Goal: Task Accomplishment & Management: Use online tool/utility

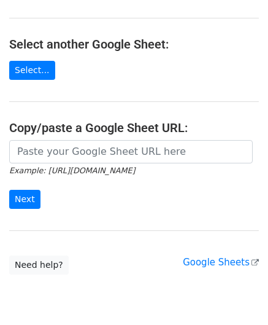
scroll to position [123, 0]
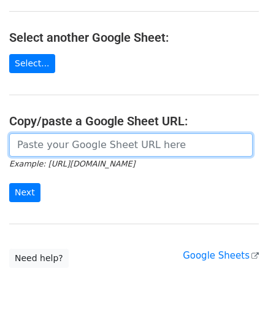
click at [59, 146] on input "url" at bounding box center [131, 144] width 244 height 23
paste input "https://docs.google.com/spreadsheets/d/1cDFbhu_YHOVfhqZK8uDWEMjOcmH1ypELoDBwnNt…"
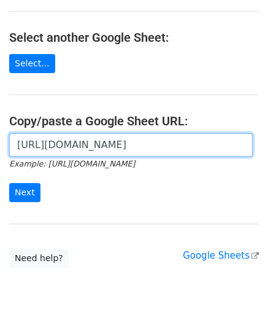
scroll to position [0, 287]
type input "https://docs.google.com/spreadsheets/d/1cDFbhu_YHOVfhqZK8uDWEMjOcmH1ypELoDBwnNt…"
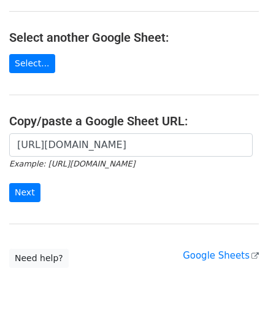
click at [29, 180] on form "https://docs.google.com/spreadsheets/d/1cDFbhu_YHOVfhqZK8uDWEMjOcmH1ypELoDBwnNt…" at bounding box center [134, 167] width 250 height 69
click at [24, 188] on input "Next" at bounding box center [24, 192] width 31 height 19
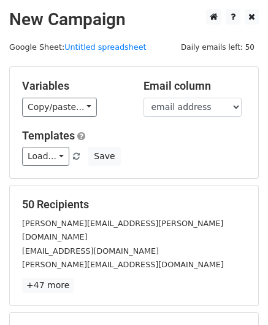
scroll to position [150, 0]
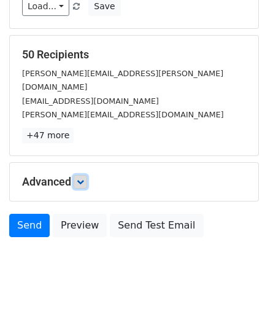
click at [82, 178] on icon at bounding box center [80, 181] width 7 height 7
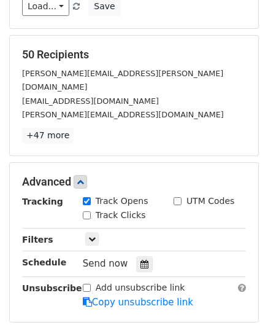
click at [127, 255] on div "Send now" at bounding box center [155, 263] width 144 height 17
click at [141, 256] on div at bounding box center [144, 264] width 17 height 16
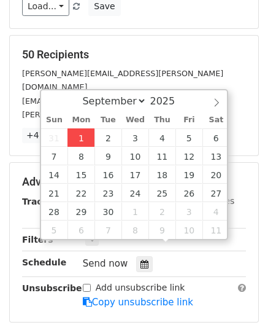
type input "[DATE] 12:00"
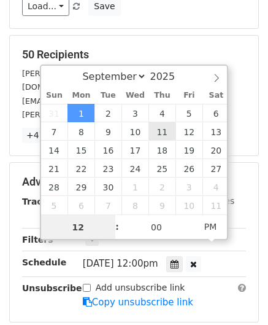
paste input "Hour"
type input "2"
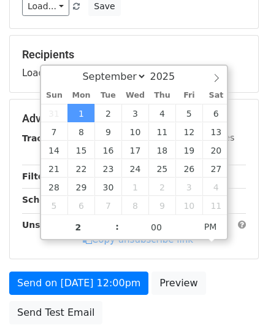
type input "[DATE] 14:00"
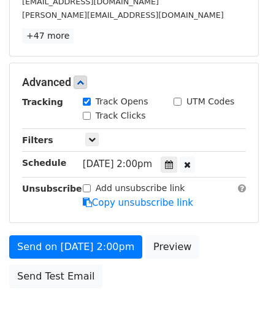
scroll to position [298, 0]
